Goal: Transaction & Acquisition: Download file/media

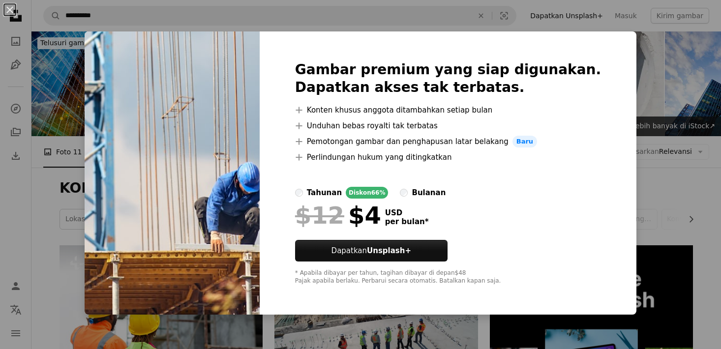
scroll to position [787, 0]
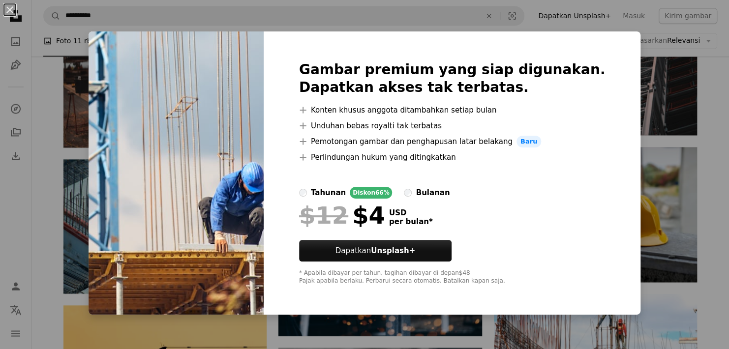
click at [631, 117] on div "An X shape Gambar premium yang siap digunakan. Dapatkan akses tak terbatas. A p…" at bounding box center [364, 174] width 729 height 349
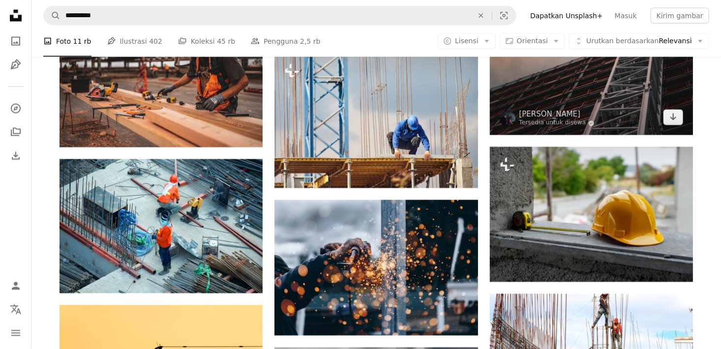
click at [630, 117] on img at bounding box center [591, 8] width 203 height 254
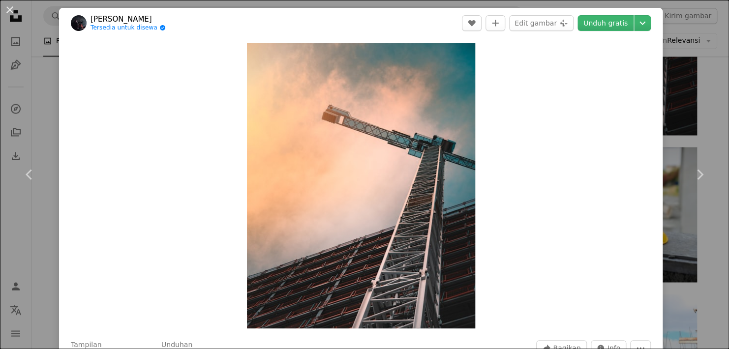
click at [663, 115] on div "An X shape Chevron left Chevron right [PERSON_NAME] Tersedia untuk disewa A che…" at bounding box center [364, 174] width 729 height 349
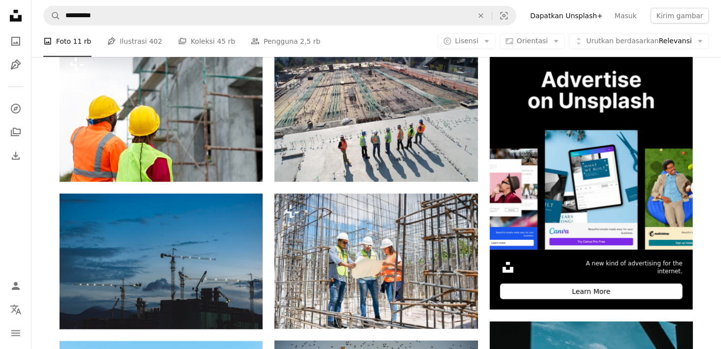
scroll to position [197, 0]
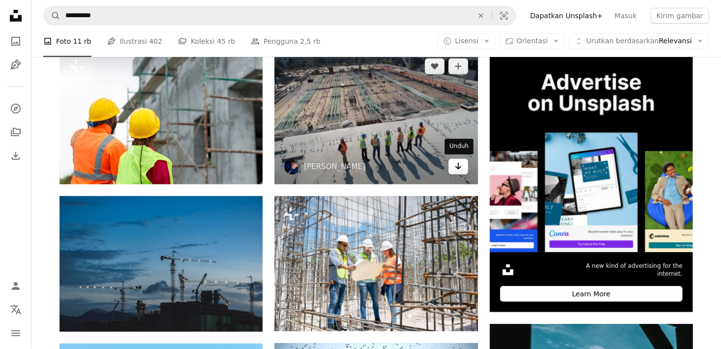
click at [457, 174] on link "Arrow pointing down" at bounding box center [459, 167] width 20 height 16
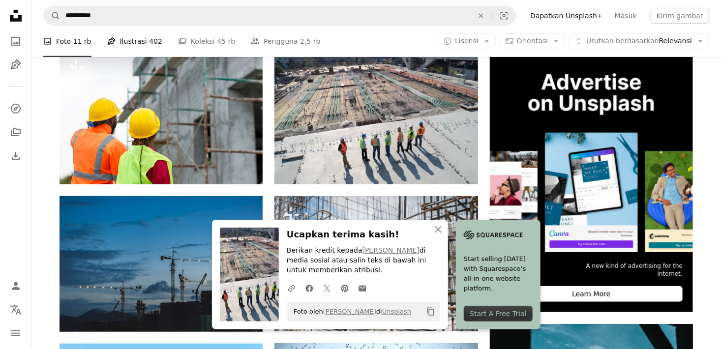
click at [149, 42] on span "402" at bounding box center [155, 41] width 13 height 11
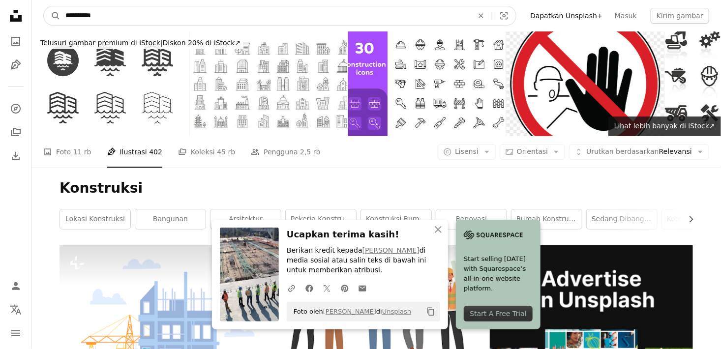
click at [128, 19] on input "**********" at bounding box center [265, 15] width 410 height 19
type input "**********"
click button "A magnifying glass" at bounding box center [52, 15] width 17 height 19
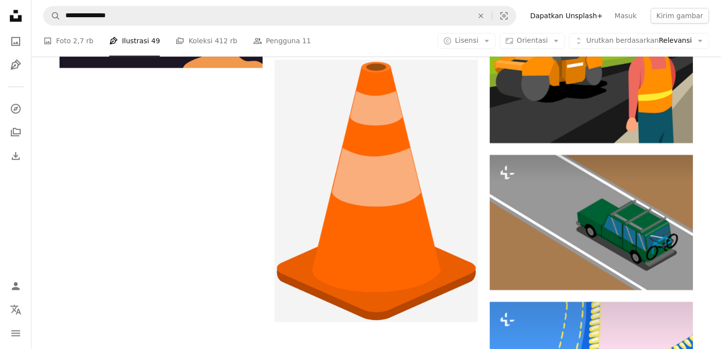
scroll to position [1426, 0]
